Goal: Connect with others: Connect with others

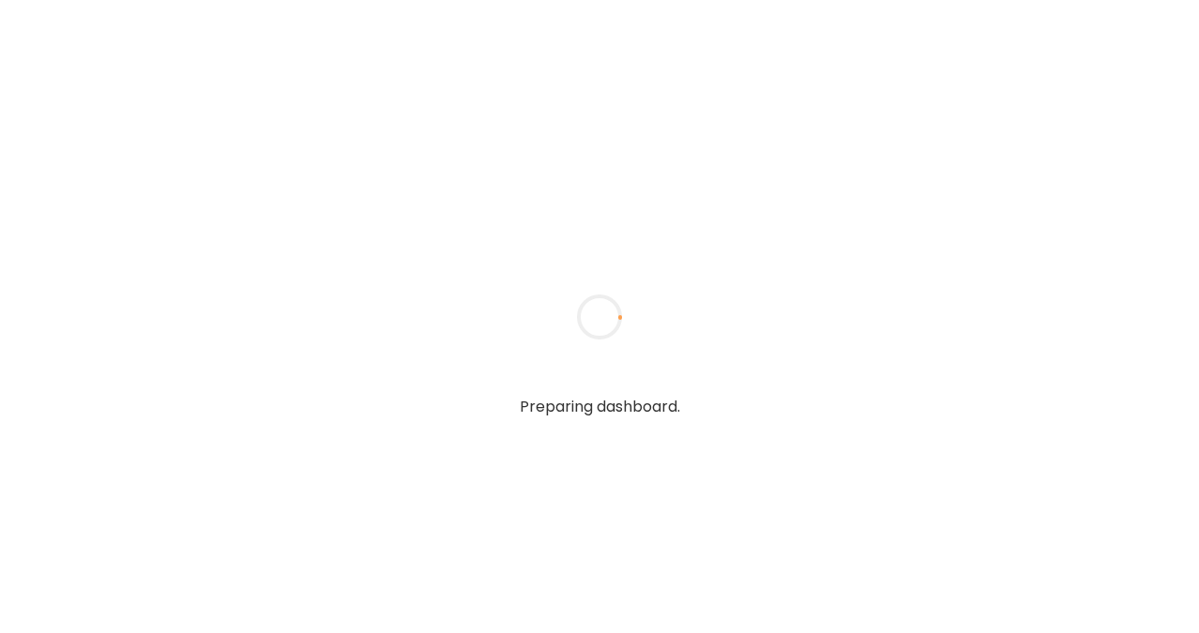
type textarea "**********"
type input "**********"
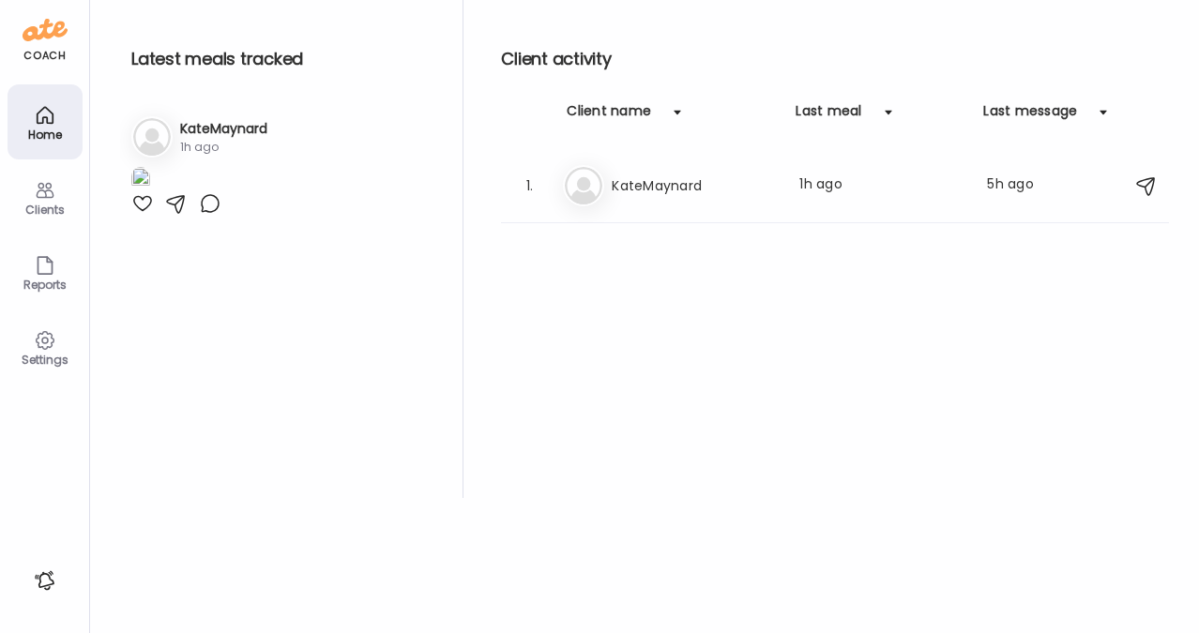
type input "**********"
click at [46, 129] on div "Home" at bounding box center [45, 135] width 68 height 12
click at [40, 187] on icon at bounding box center [45, 190] width 23 height 23
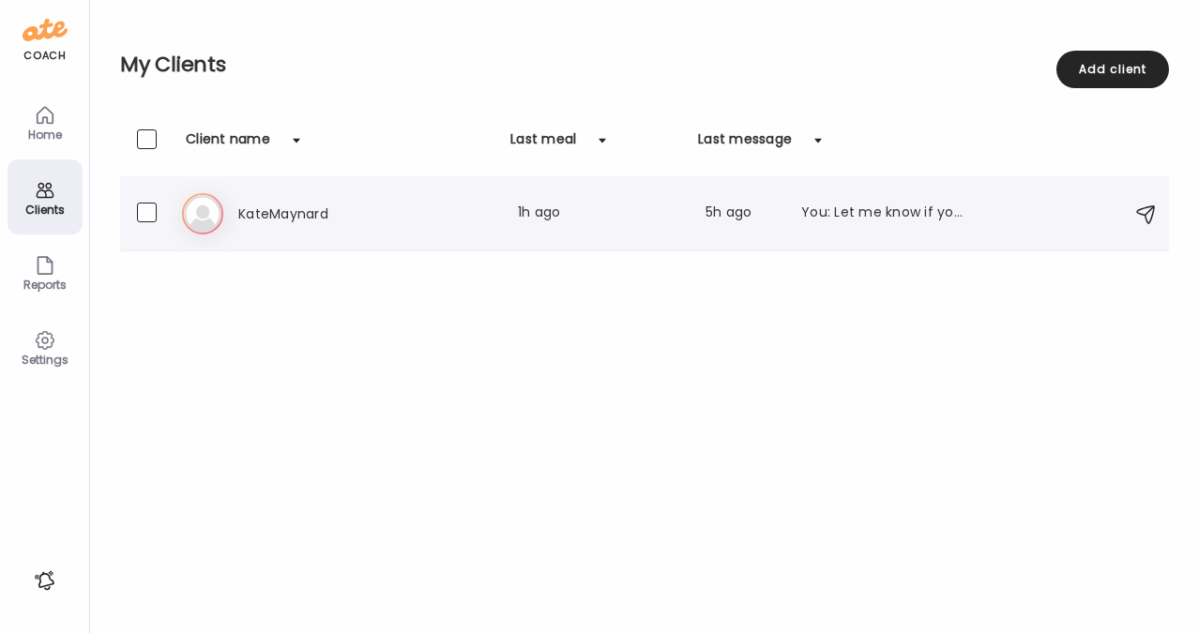
click at [284, 209] on h3 "KateMaynard" at bounding box center [320, 214] width 165 height 23
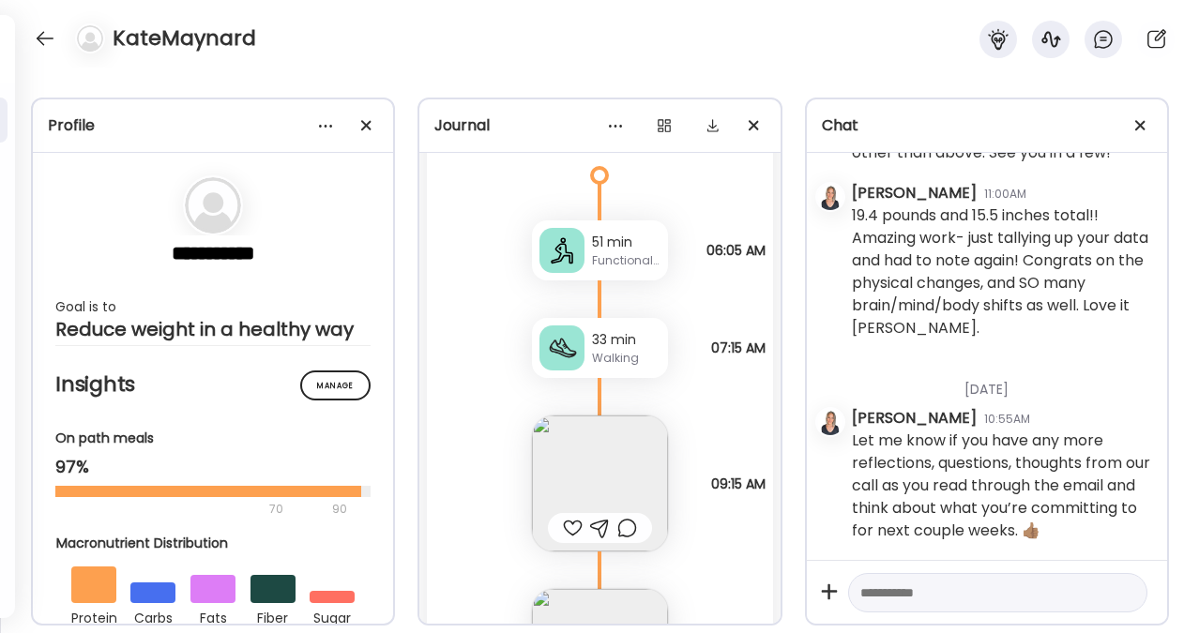
scroll to position [19245, 0]
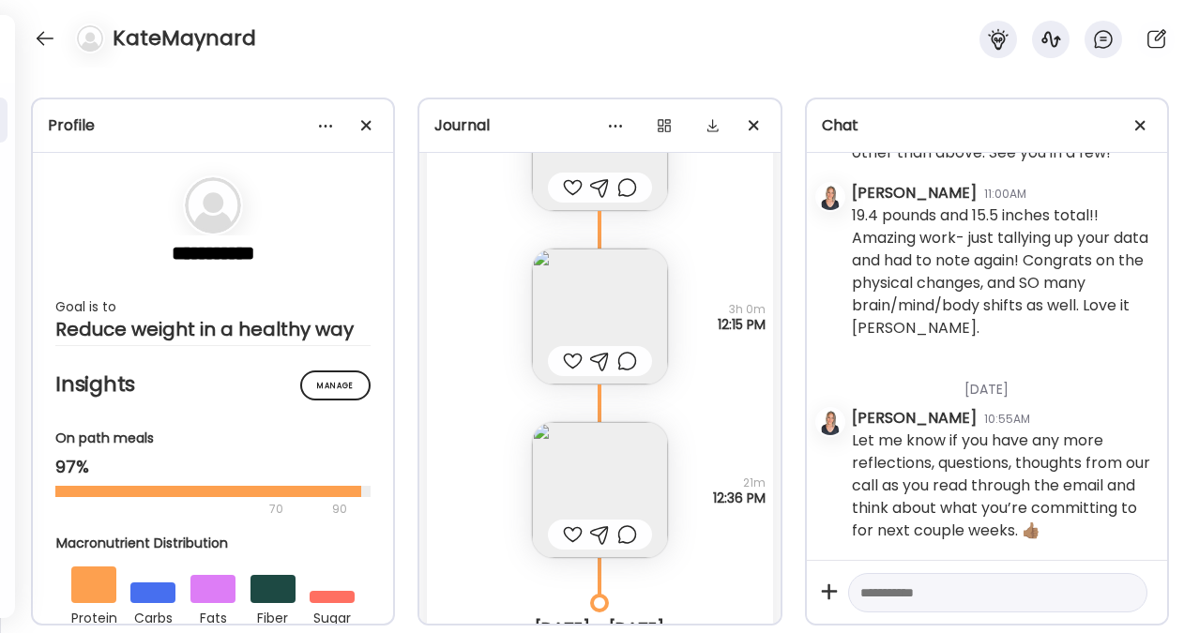
click at [601, 299] on img at bounding box center [600, 317] width 136 height 136
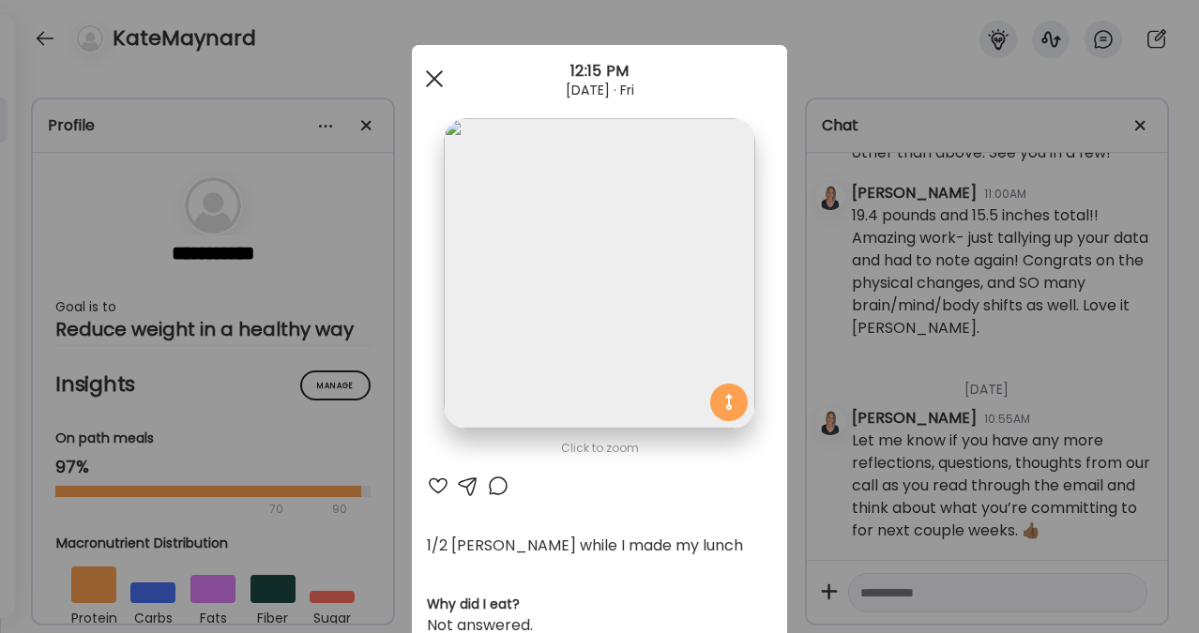
click at [429, 82] on span at bounding box center [434, 78] width 17 height 17
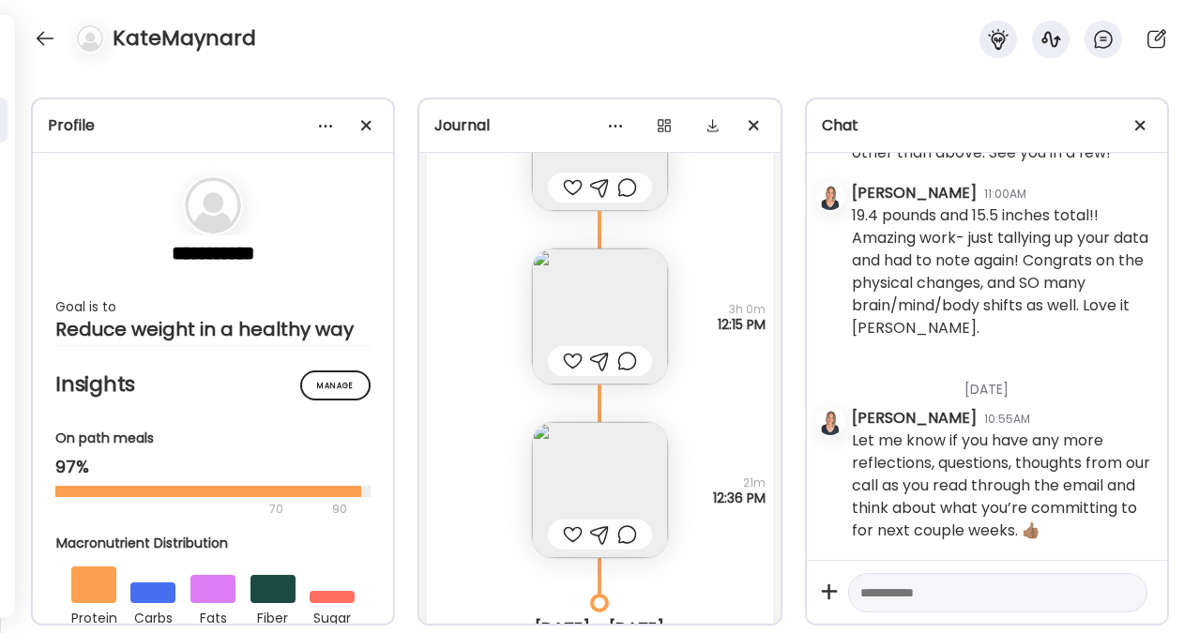
click at [601, 465] on img at bounding box center [600, 490] width 136 height 136
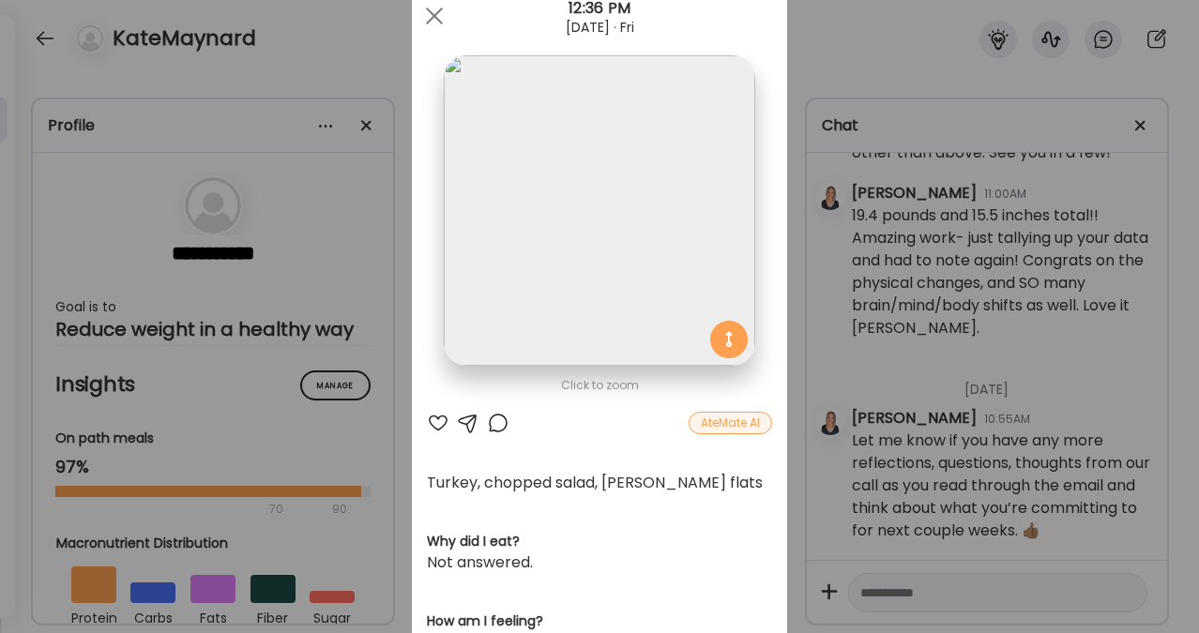
scroll to position [0, 0]
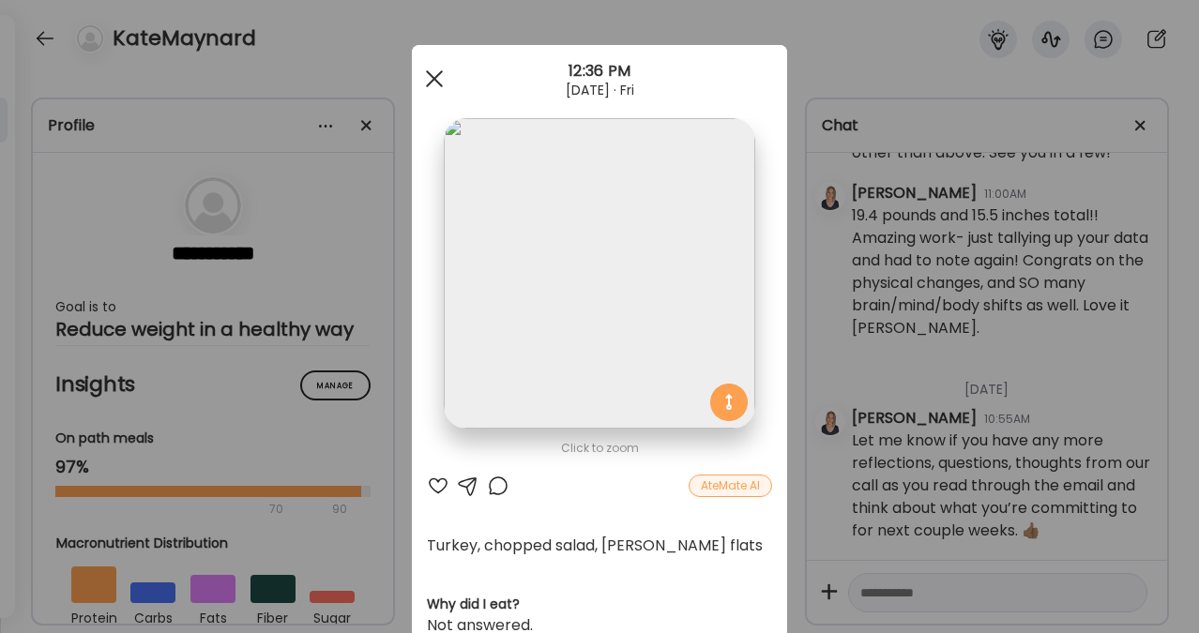
click at [432, 82] on span at bounding box center [434, 78] width 17 height 17
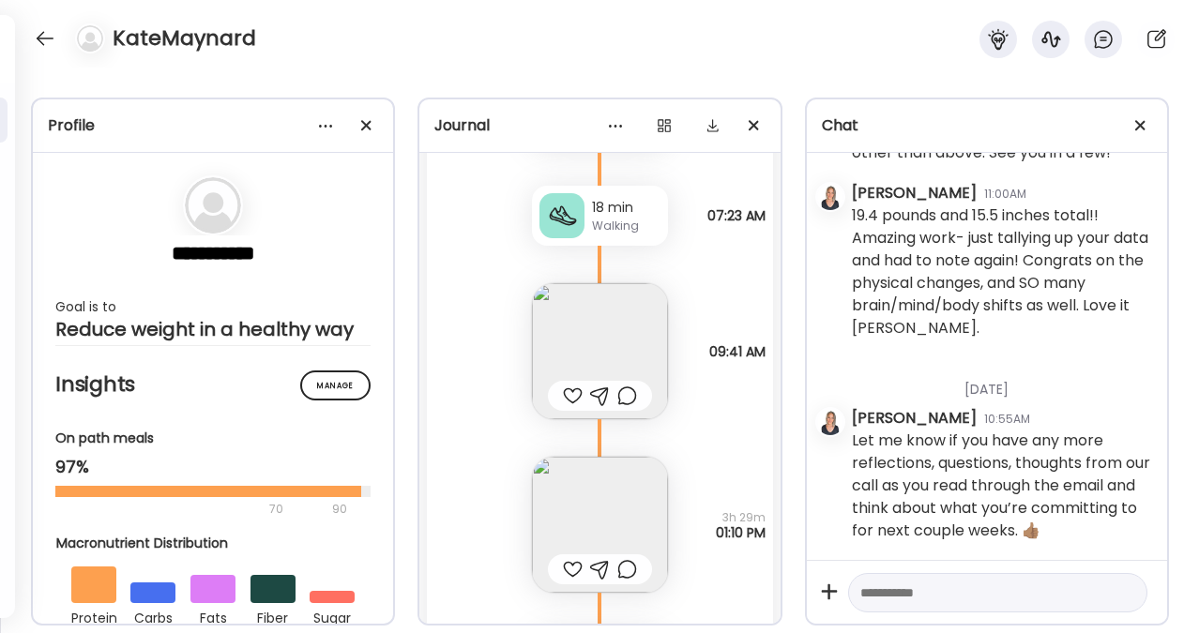
scroll to position [23794, 0]
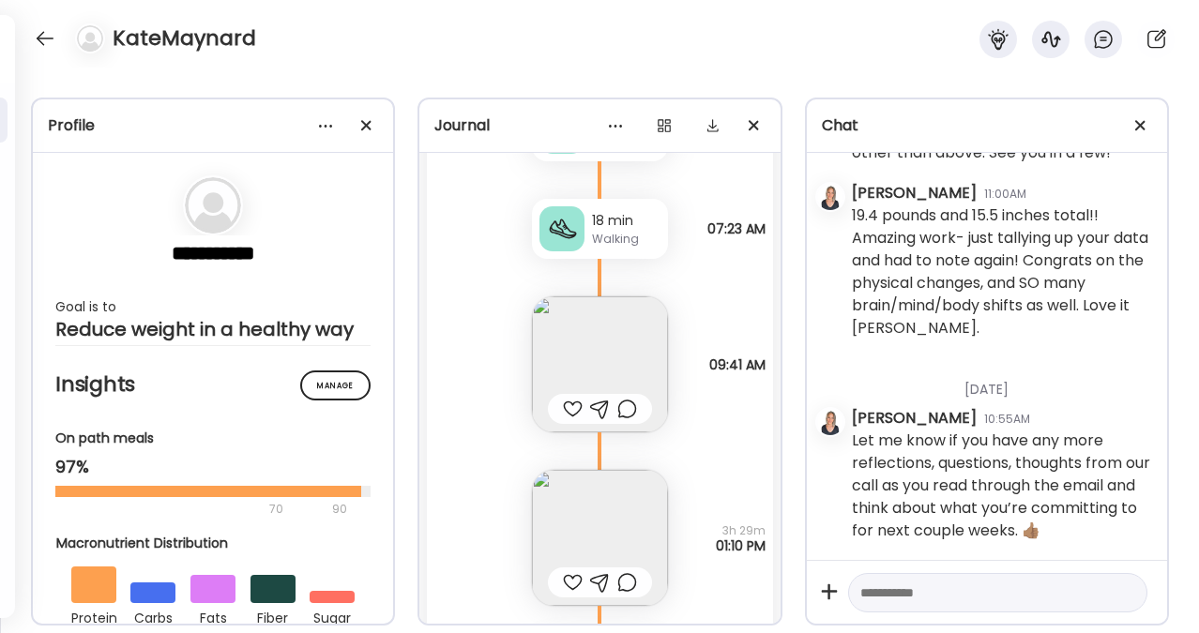
click at [586, 515] on img at bounding box center [600, 538] width 136 height 136
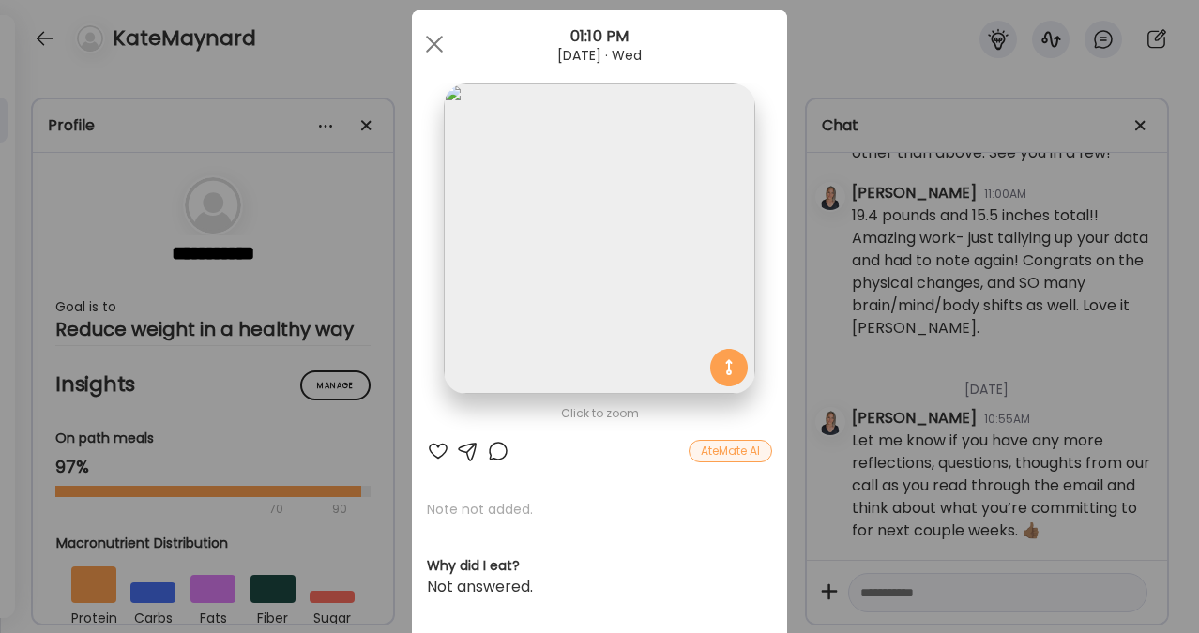
scroll to position [38, 0]
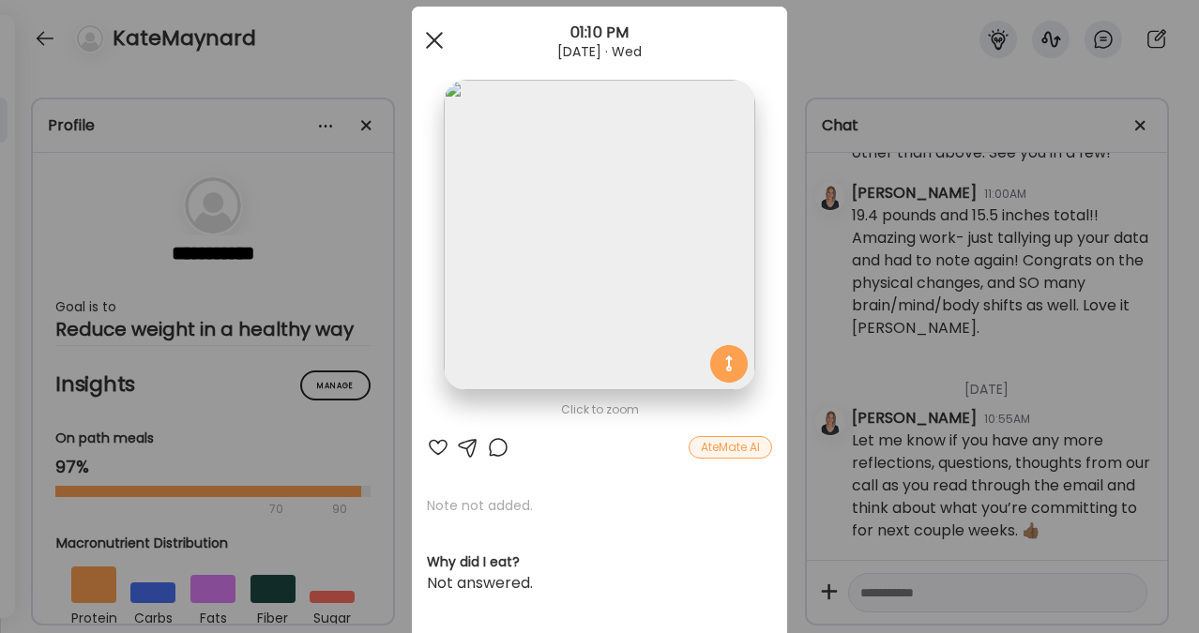
click at [426, 48] on div at bounding box center [435, 41] width 38 height 38
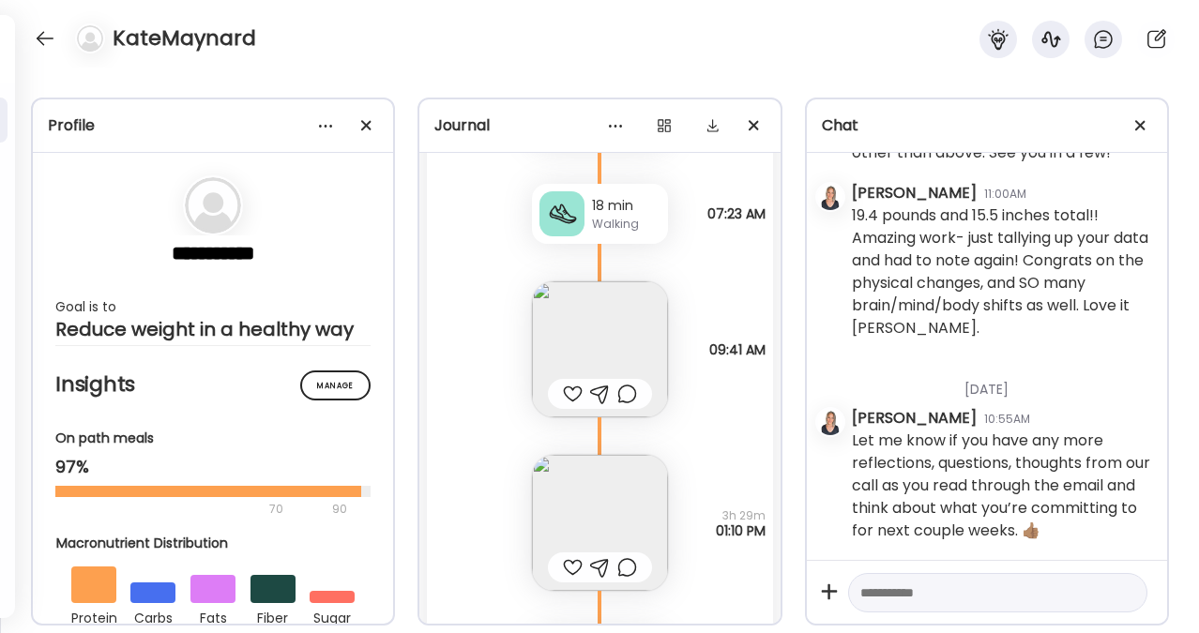
scroll to position [24107, 0]
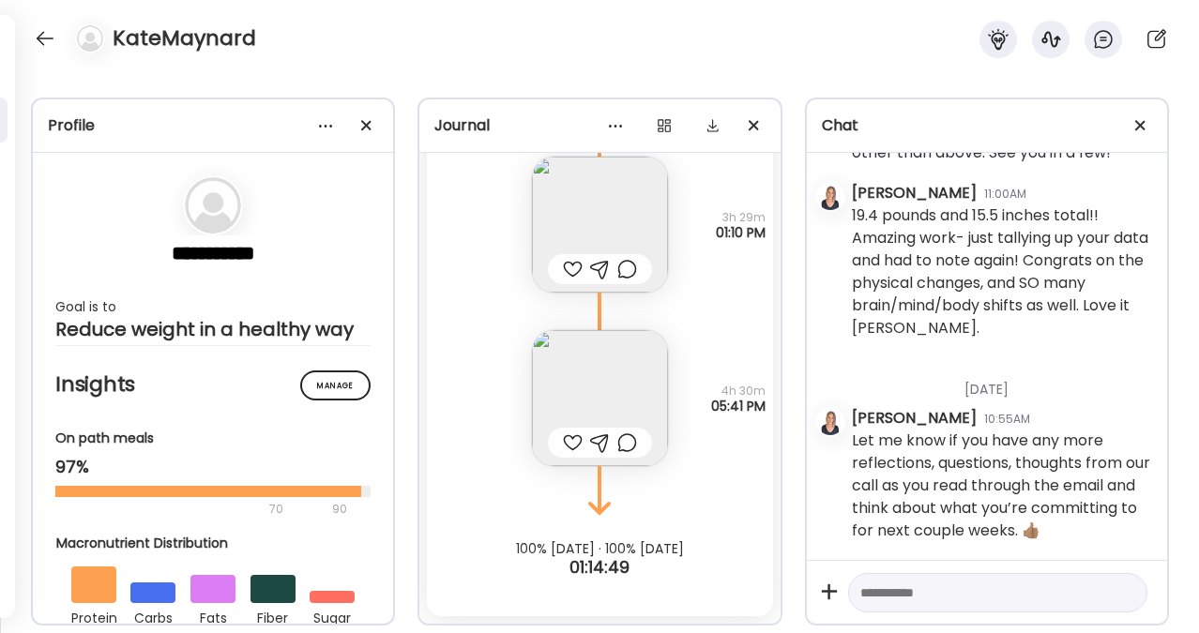
click at [629, 397] on img at bounding box center [600, 398] width 136 height 136
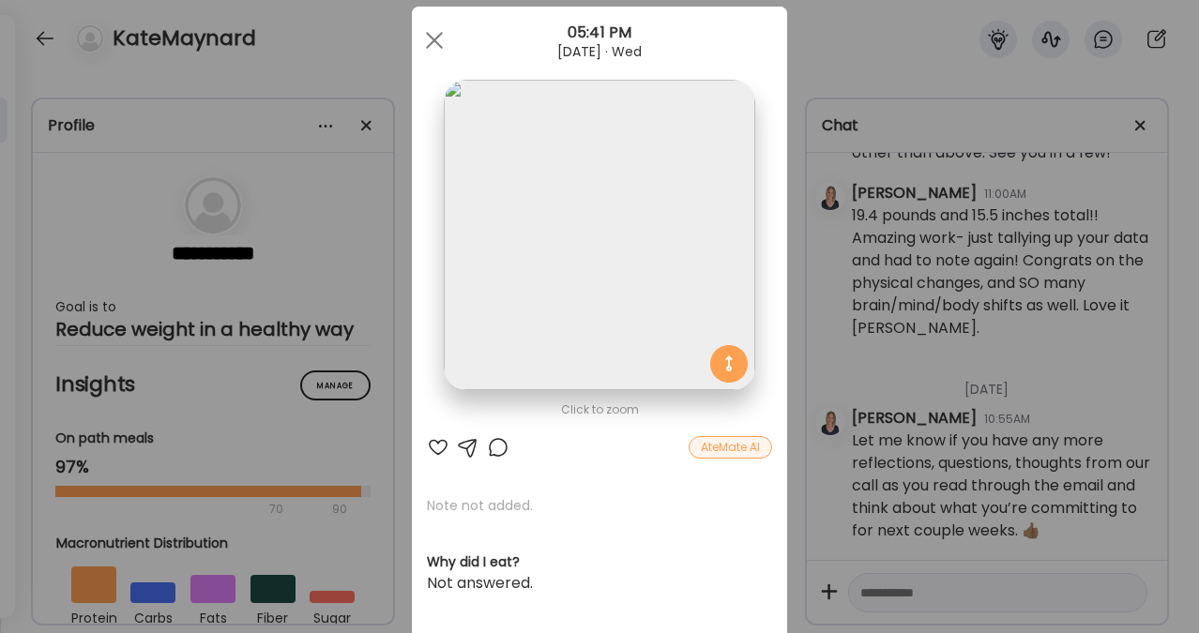
click at [467, 443] on div at bounding box center [468, 447] width 23 height 23
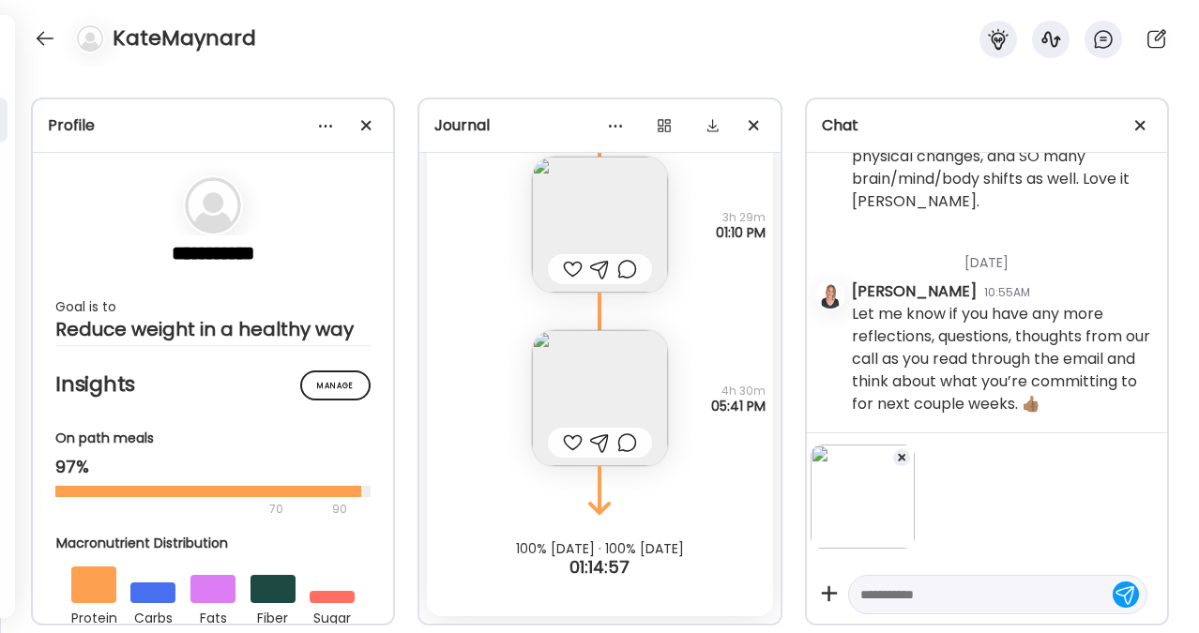
click at [881, 585] on textarea at bounding box center [980, 595] width 241 height 23
type textarea "**********"
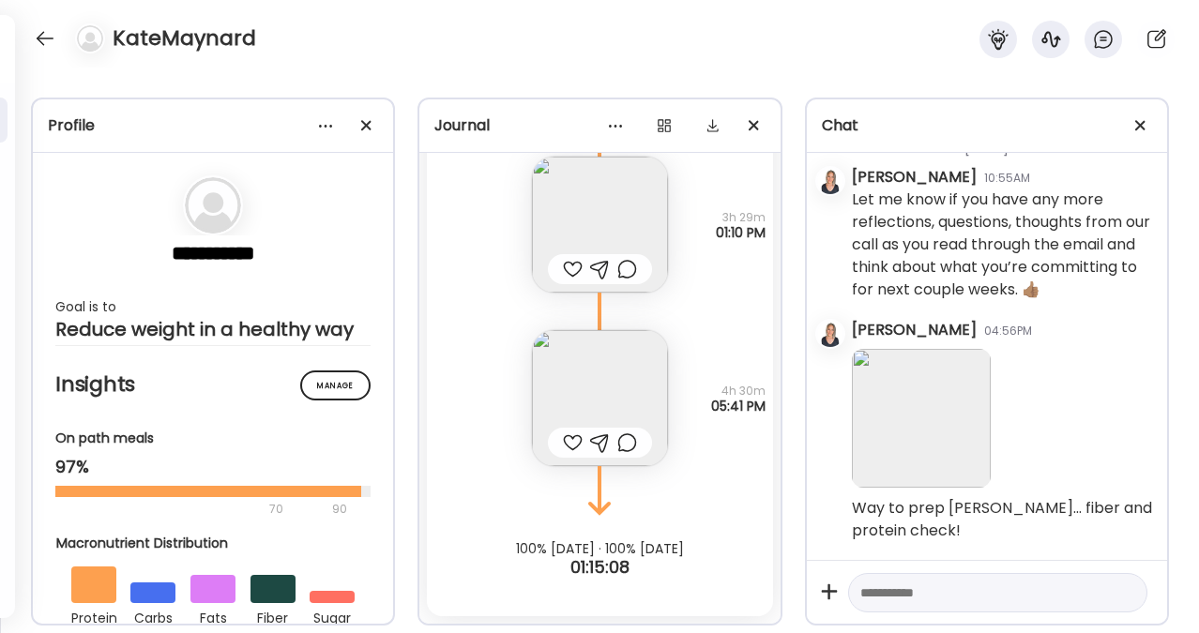
scroll to position [69335, 0]
click at [51, 40] on div at bounding box center [45, 38] width 30 height 30
